Goal: Task Accomplishment & Management: Use online tool/utility

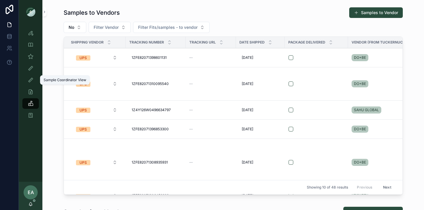
click at [29, 79] on icon "scrollable content" at bounding box center [31, 80] width 6 height 6
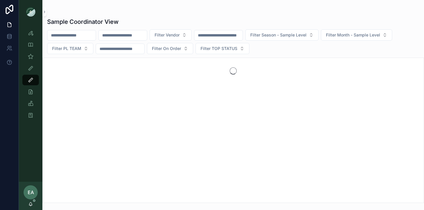
click at [180, 34] on span "Filter Vendor" at bounding box center [167, 35] width 25 height 6
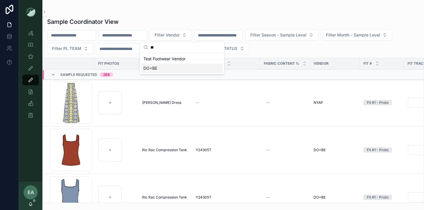
type input "**"
click at [171, 69] on div "DO+BE" at bounding box center [182, 68] width 82 height 9
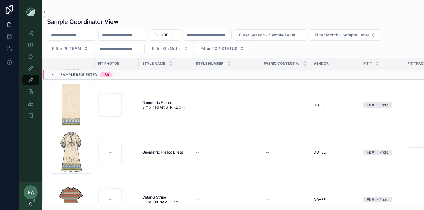
scroll to position [799, 0]
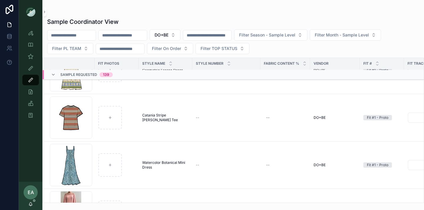
click at [52, 75] on icon "scrollable content" at bounding box center [53, 74] width 5 height 5
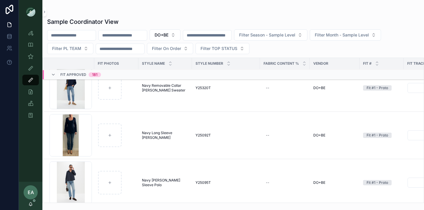
scroll to position [4491, 0]
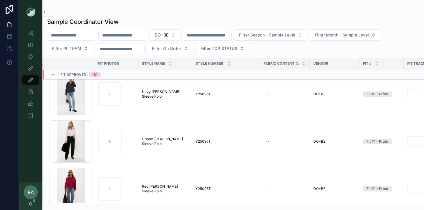
click at [55, 76] on icon "scrollable content" at bounding box center [53, 74] width 5 height 5
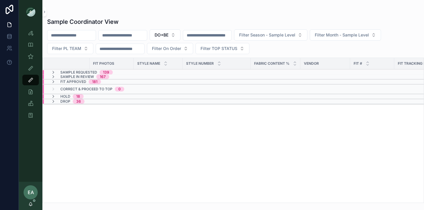
scroll to position [0, 0]
click at [55, 75] on icon "scrollable content" at bounding box center [53, 76] width 5 height 5
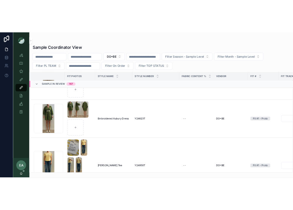
scroll to position [10170, 1]
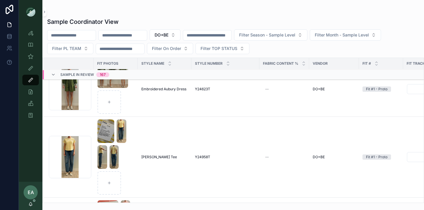
click at [116, 39] on input "scrollable content" at bounding box center [123, 35] width 48 height 8
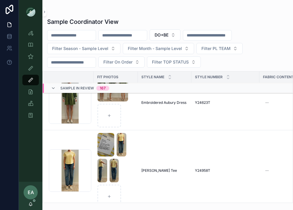
click at [123, 37] on input "scrollable content" at bounding box center [123, 35] width 48 height 8
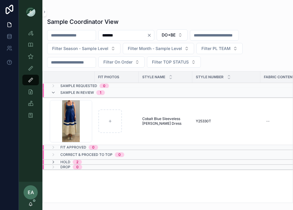
type input "*******"
click at [76, 116] on div "Screenshot-2025-09-09-at-1.50.05-PM .png" at bounding box center [71, 121] width 42 height 42
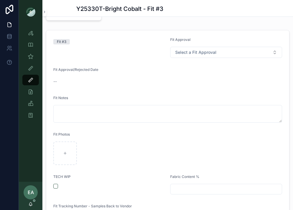
scroll to position [123, 0]
click at [68, 157] on div "scrollable content" at bounding box center [65, 154] width 24 height 24
click at [62, 150] on div "scrollable content" at bounding box center [65, 154] width 24 height 24
type input "**********"
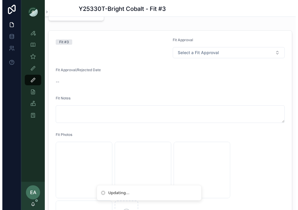
scroll to position [218, 0]
